Goal: Information Seeking & Learning: Compare options

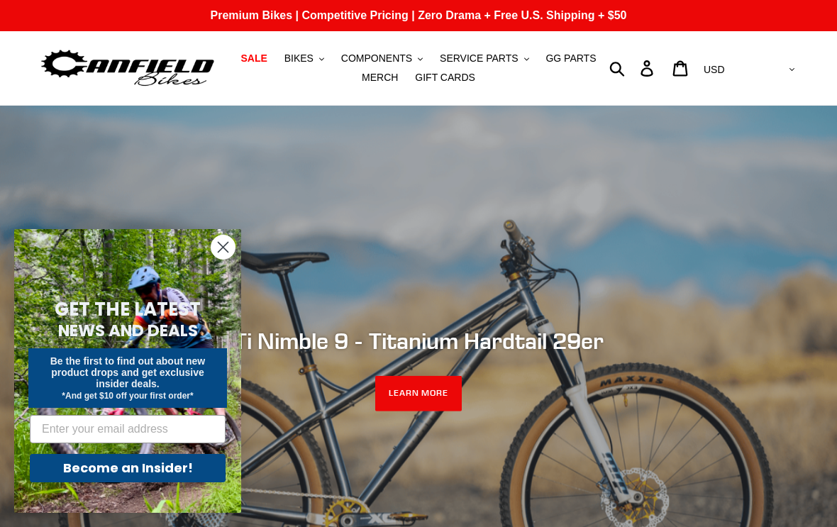
click at [301, 60] on span "BIKES" at bounding box center [298, 58] width 29 height 12
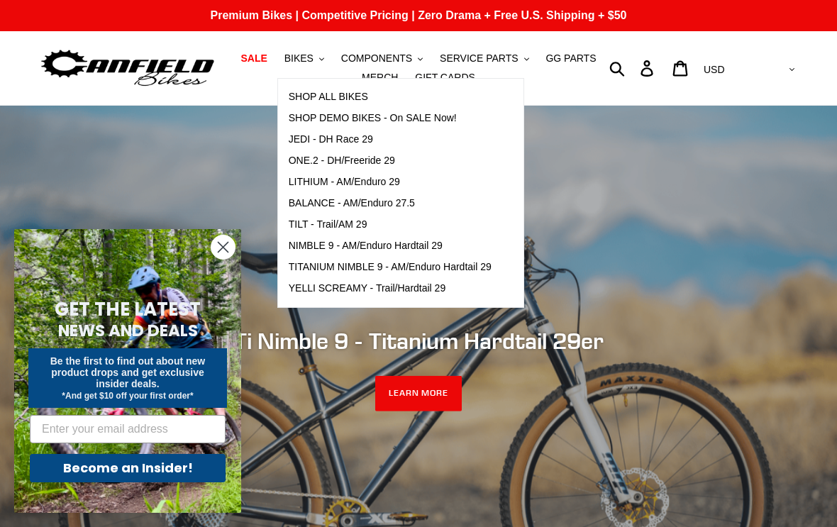
click at [320, 185] on span "LITHIUM - AM/Enduro 29" at bounding box center [344, 182] width 111 height 12
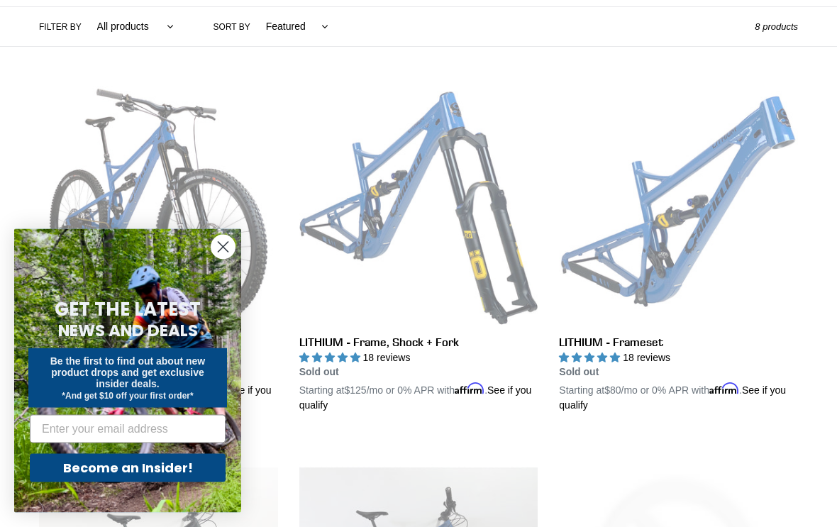
scroll to position [338, 0]
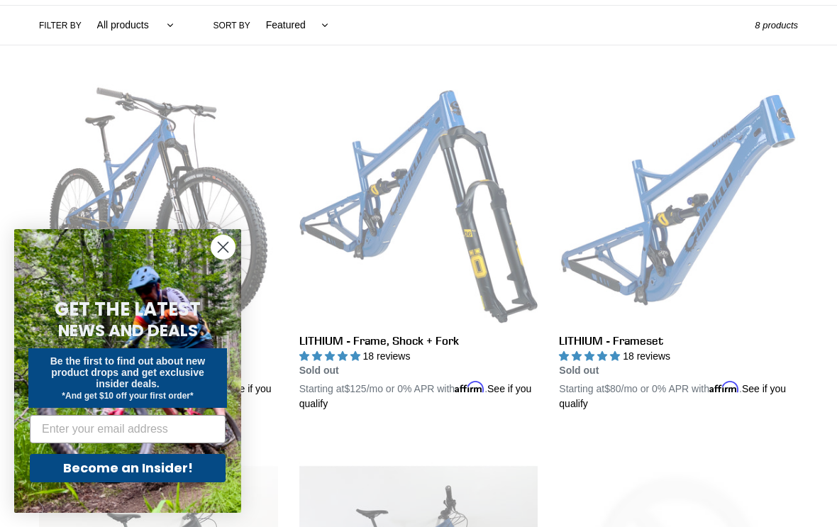
click at [649, 234] on link "LITHIUM - Frameset" at bounding box center [678, 247] width 239 height 327
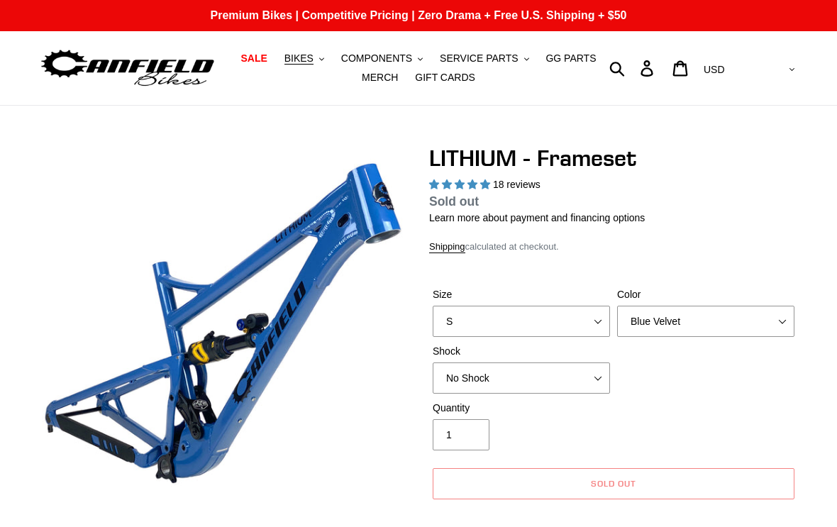
select select "highest-rating"
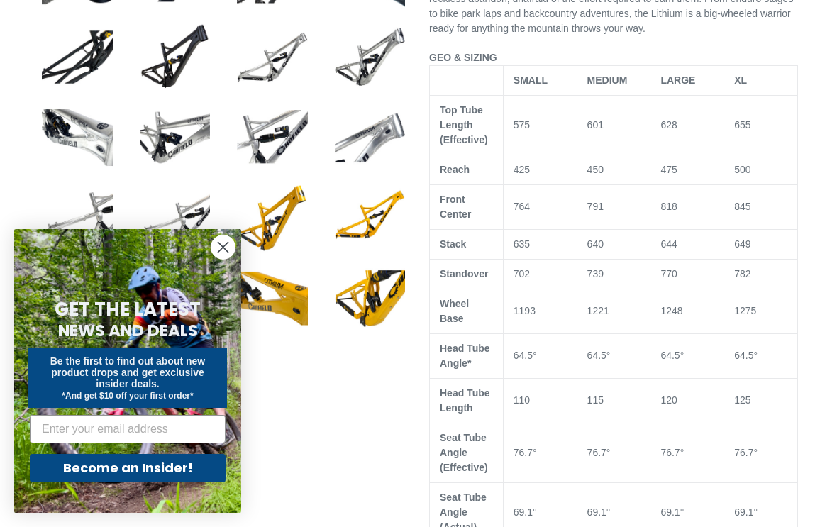
scroll to position [756, 0]
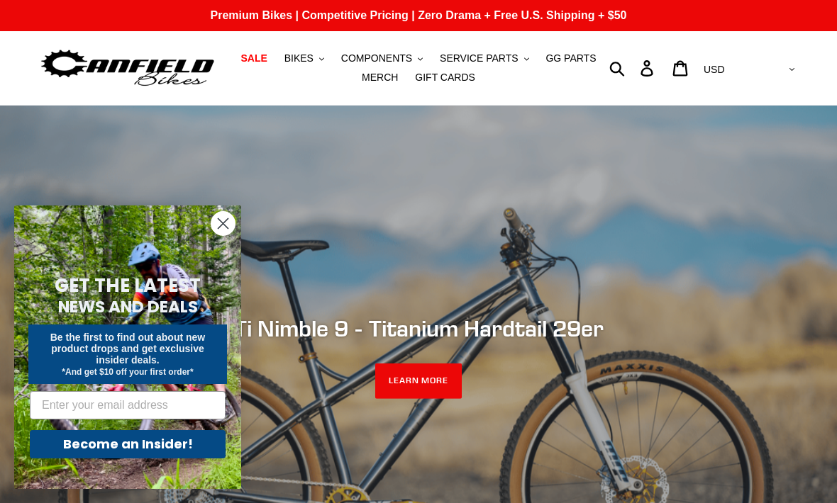
click at [298, 66] on button "BIKES .cls-1{fill:#231f20}" at bounding box center [304, 58] width 54 height 19
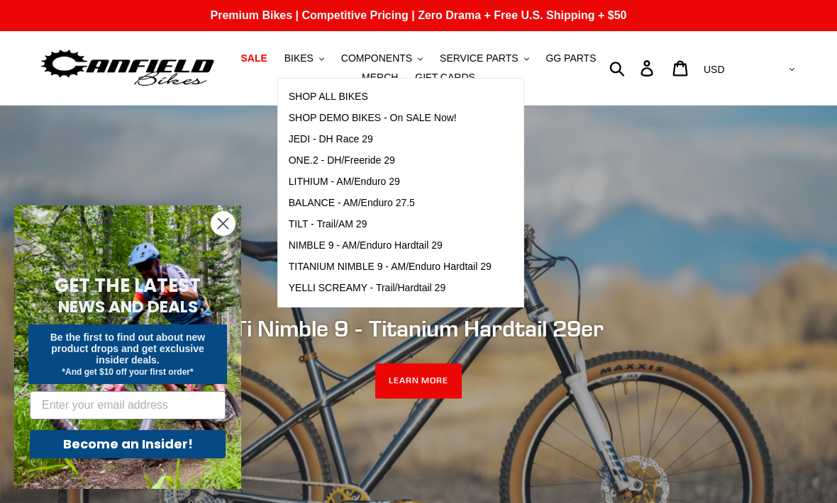
click at [337, 230] on span "TILT - Trail/AM 29" at bounding box center [328, 224] width 79 height 12
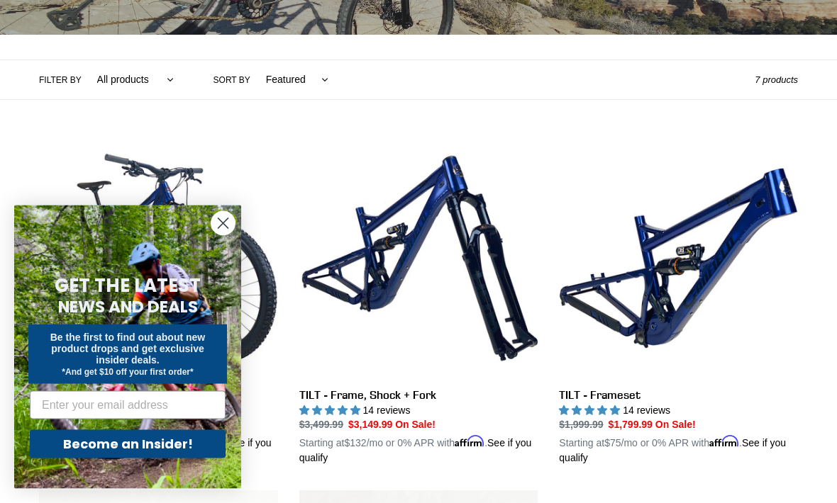
scroll to position [284, 0]
click at [663, 284] on link "TILT - Frameset" at bounding box center [678, 302] width 239 height 327
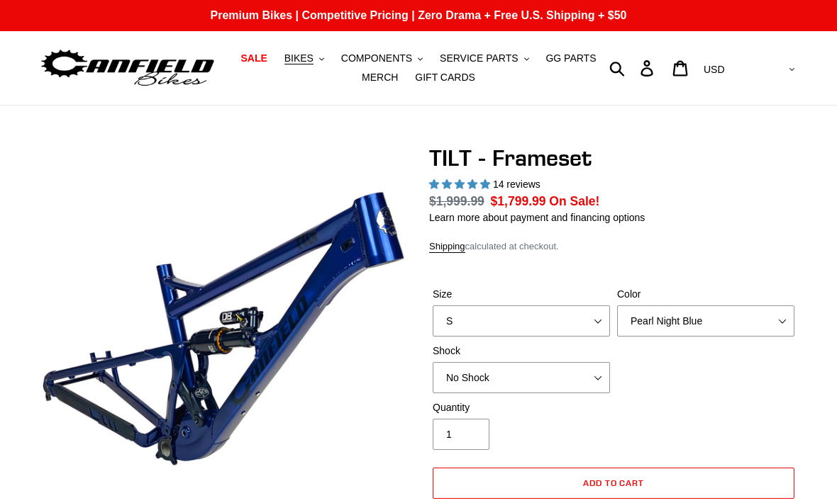
select select "highest-rating"
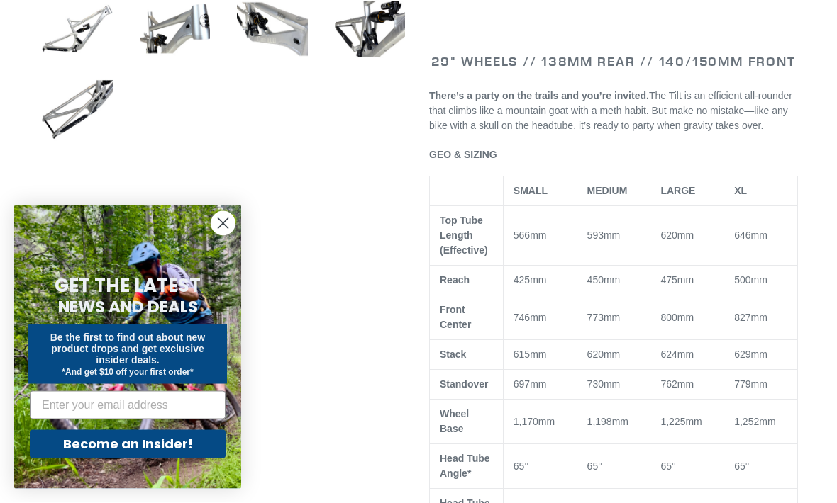
scroll to position [706, 0]
click at [220, 235] on circle "Close dialog" at bounding box center [222, 223] width 23 height 23
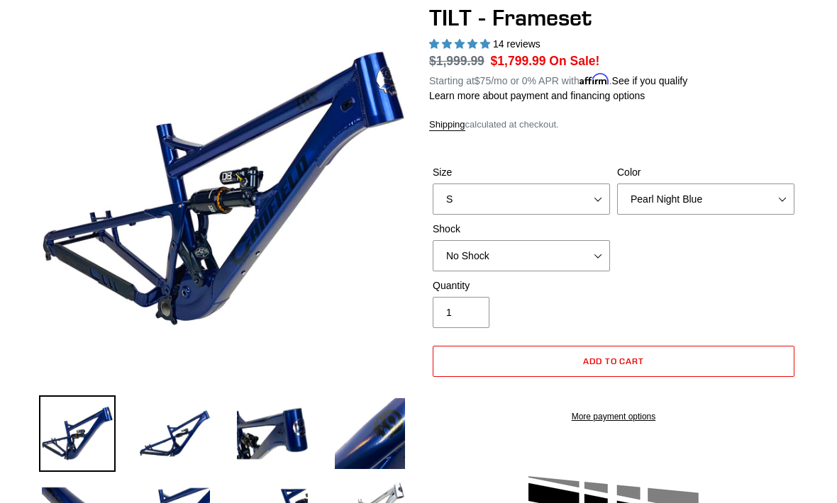
scroll to position [140, 0]
